Goal: Task Accomplishment & Management: Manage account settings

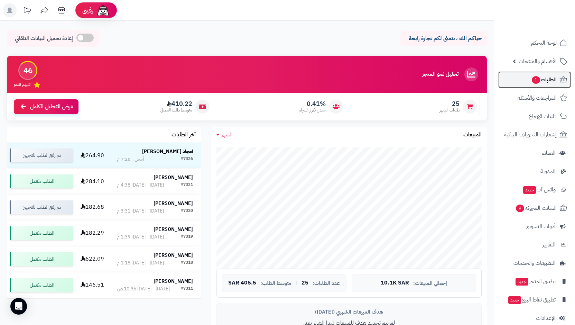
click at [545, 75] on span "الطلبات 1" at bounding box center [544, 80] width 26 height 10
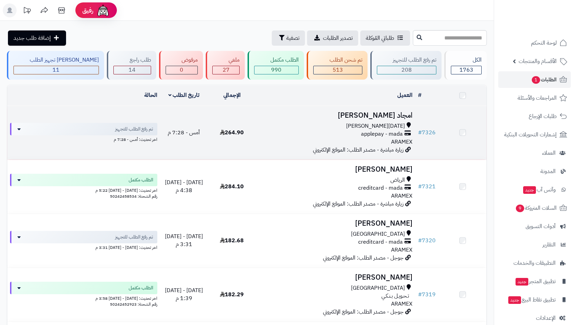
click at [384, 128] on span "[DATE][PERSON_NAME]" at bounding box center [375, 126] width 59 height 8
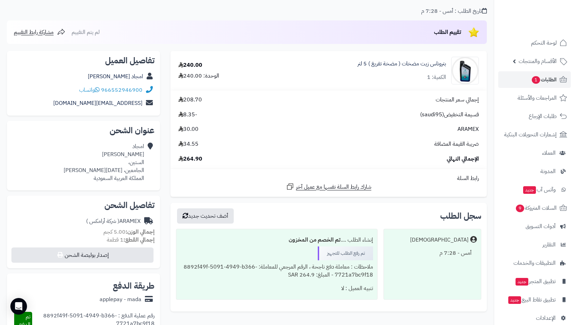
scroll to position [21, 0]
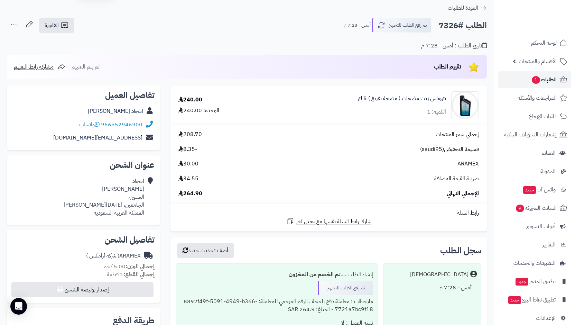
click at [538, 82] on span "1" at bounding box center [536, 80] width 9 height 8
